Goal: Task Accomplishment & Management: Manage account settings

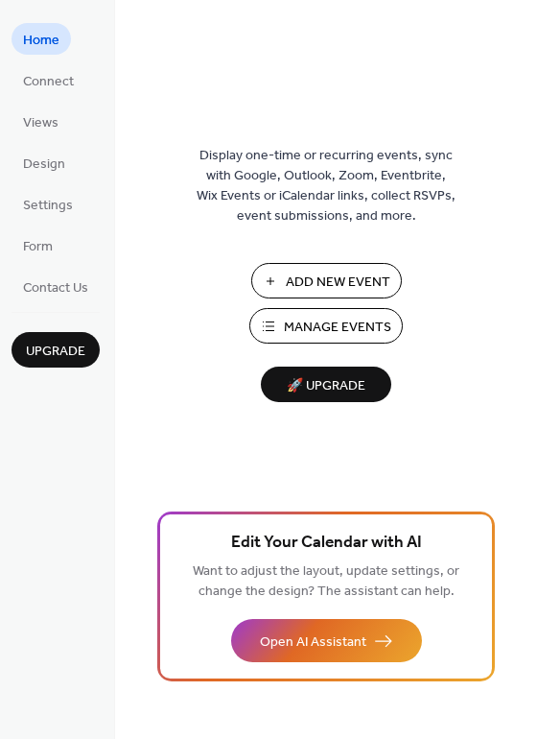
click at [338, 320] on span "Manage Events" at bounding box center [337, 328] width 107 height 20
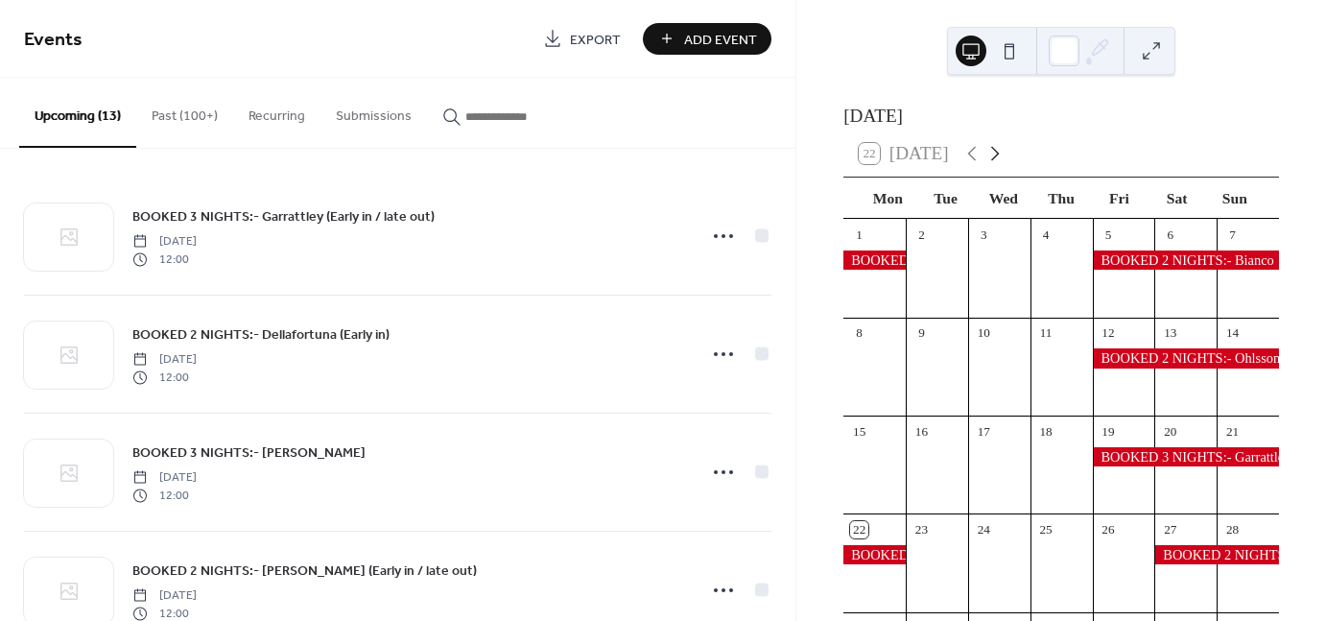
click at [1002, 165] on icon at bounding box center [995, 153] width 23 height 23
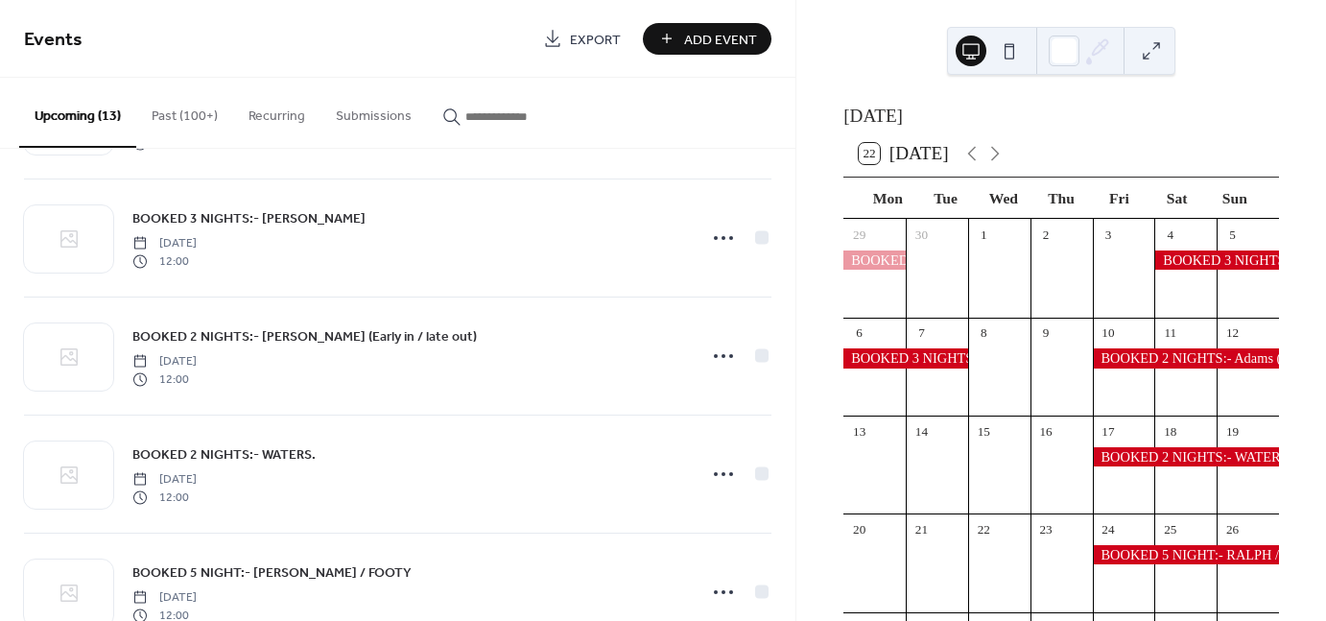
scroll to position [240, 0]
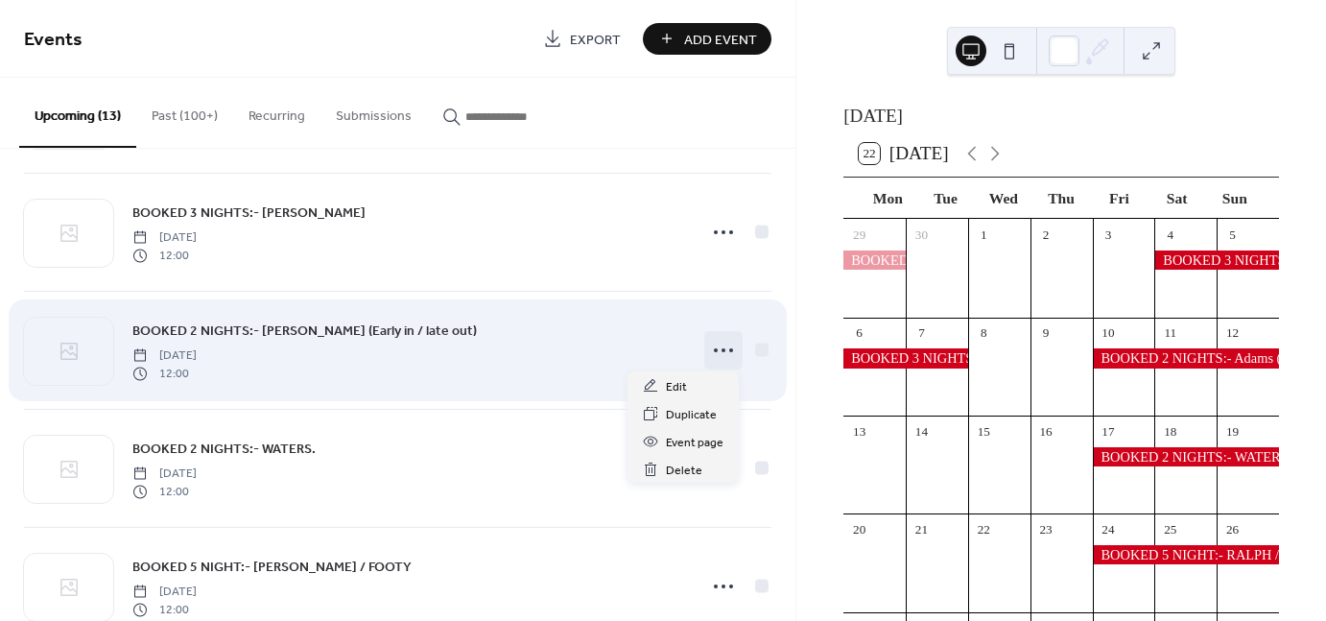
click at [722, 348] on circle at bounding box center [724, 350] width 4 height 4
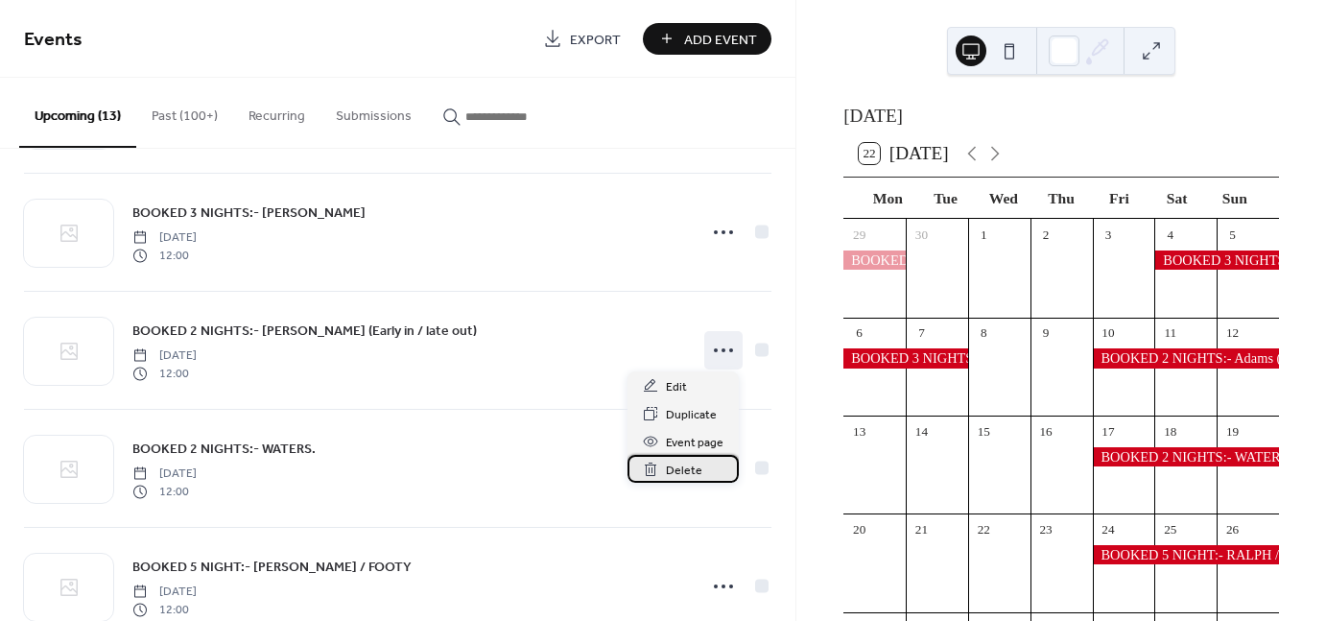
click at [676, 463] on span "Delete" at bounding box center [684, 471] width 36 height 20
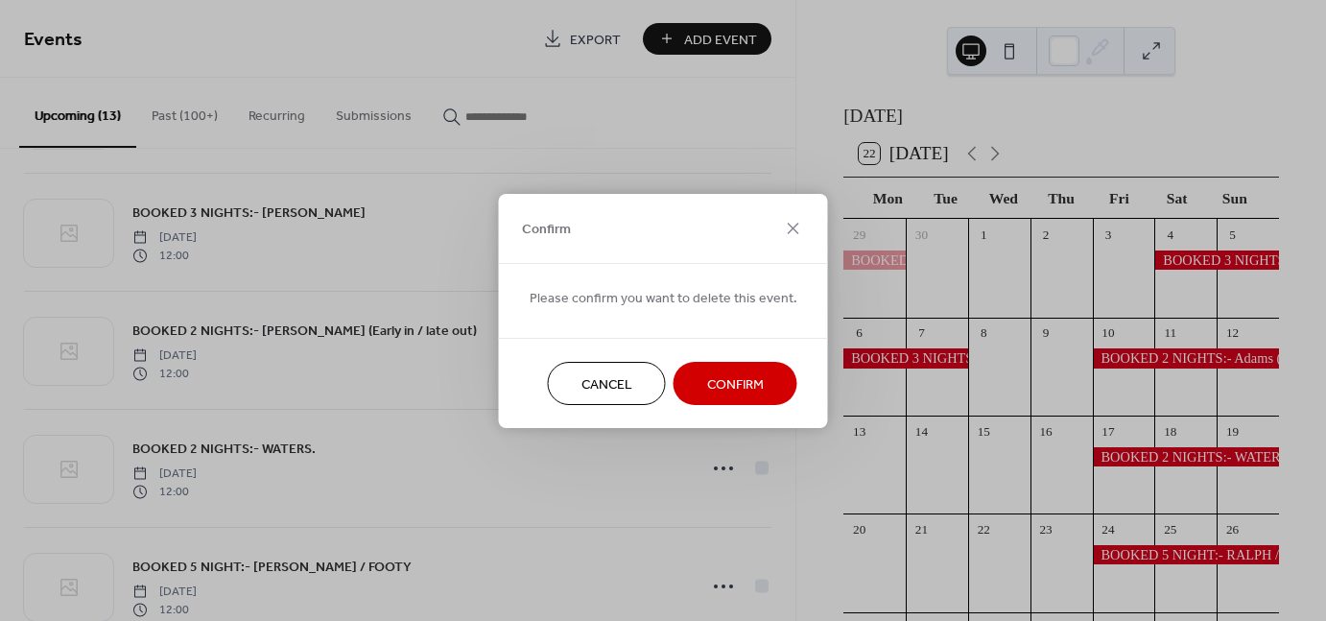
click at [737, 379] on span "Confirm" at bounding box center [735, 384] width 57 height 20
